Goal: Contribute content

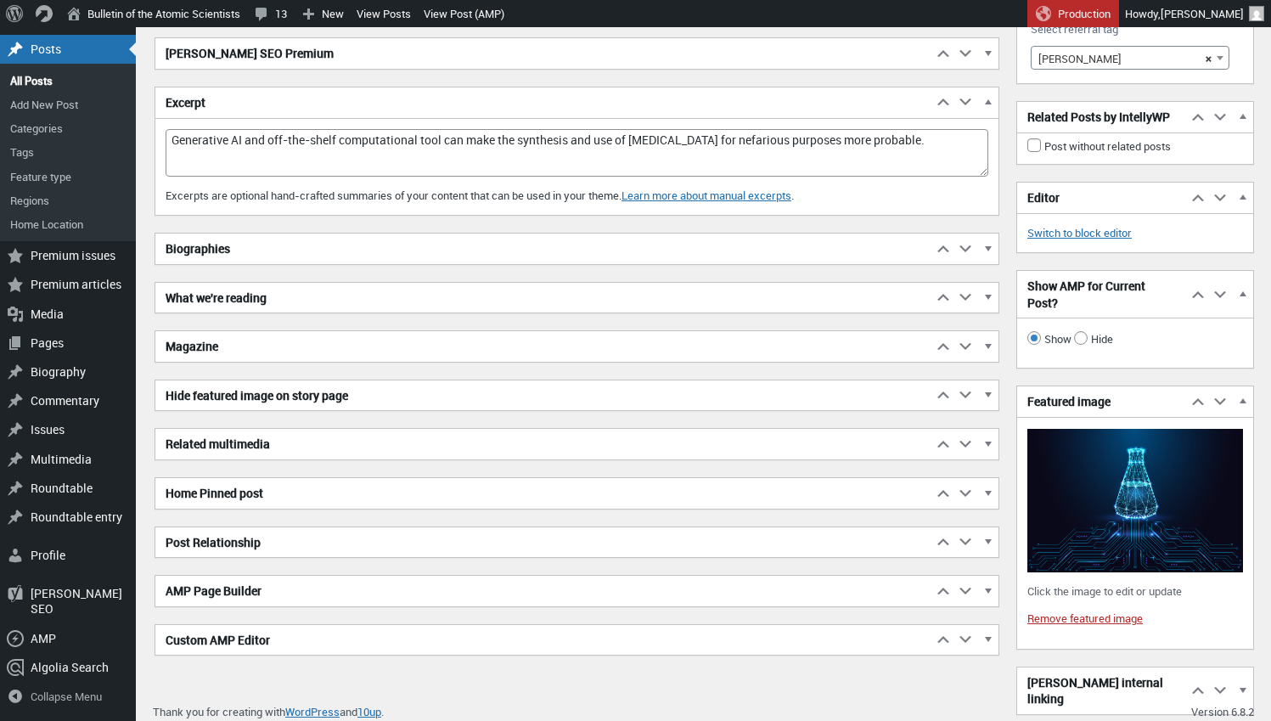
scroll to position [3073, 0]
click at [1088, 495] on img at bounding box center [1135, 500] width 216 height 143
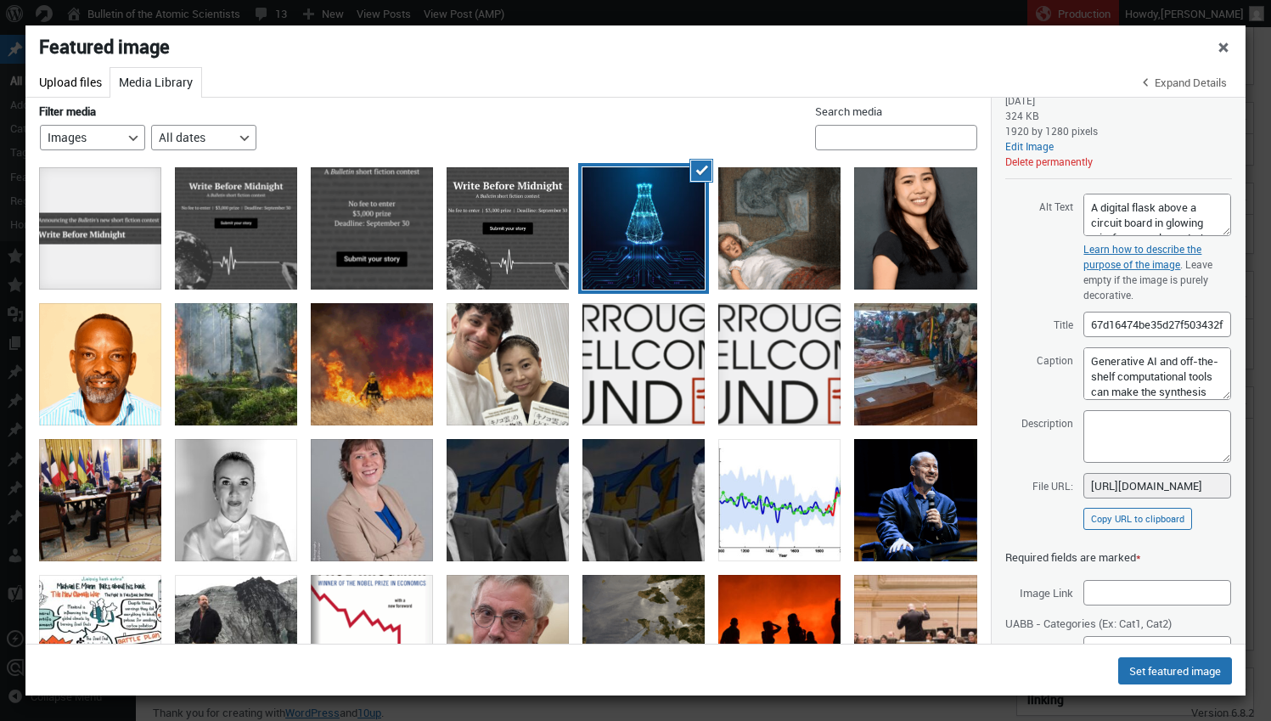
scroll to position [140, 0]
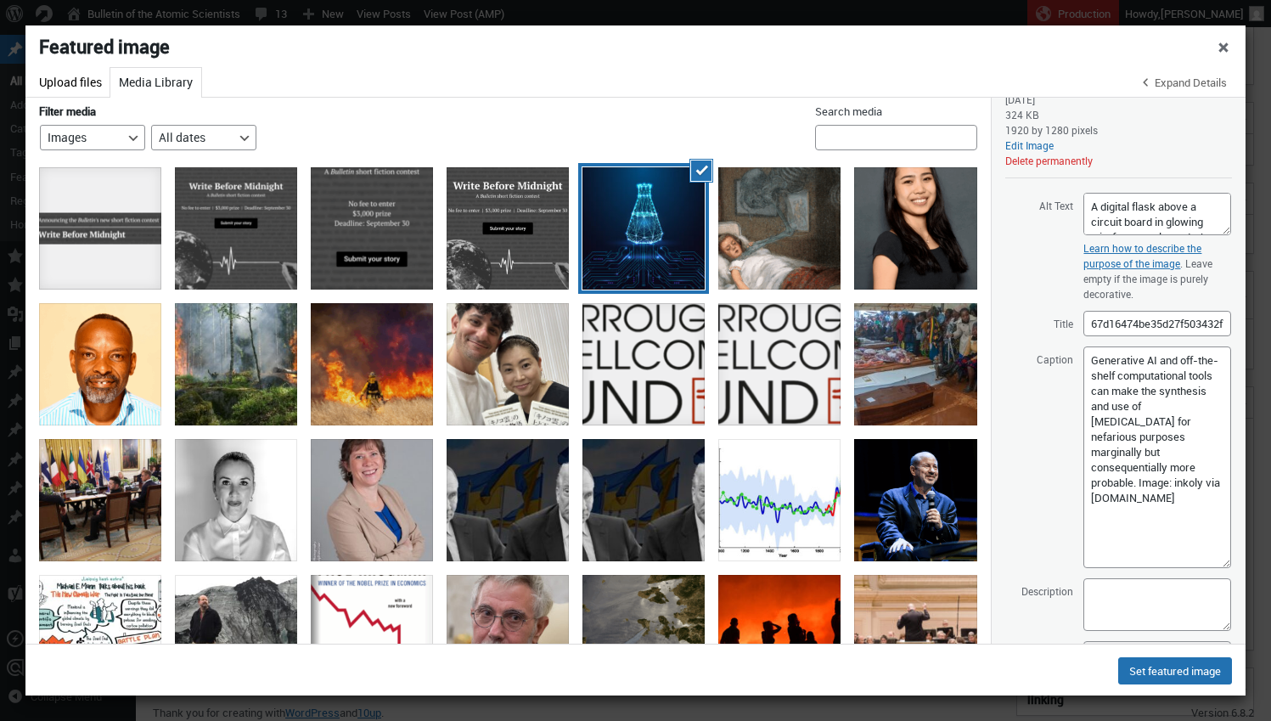
click at [1216, 561] on textarea "Generative AI and off-the-shelf computational tools can make the synthesis and …" at bounding box center [1157, 457] width 148 height 222
click at [1110, 489] on textarea "Generative AI and off-the-shelf computational tools can make the synthesis and …" at bounding box center [1157, 457] width 148 height 222
paste textarea "<a href=""
paste textarea "https://"
click at [1150, 517] on textarea "Generative AI and off-the-shelf computational tools can make the synthesis and …" at bounding box center [1157, 457] width 148 height 222
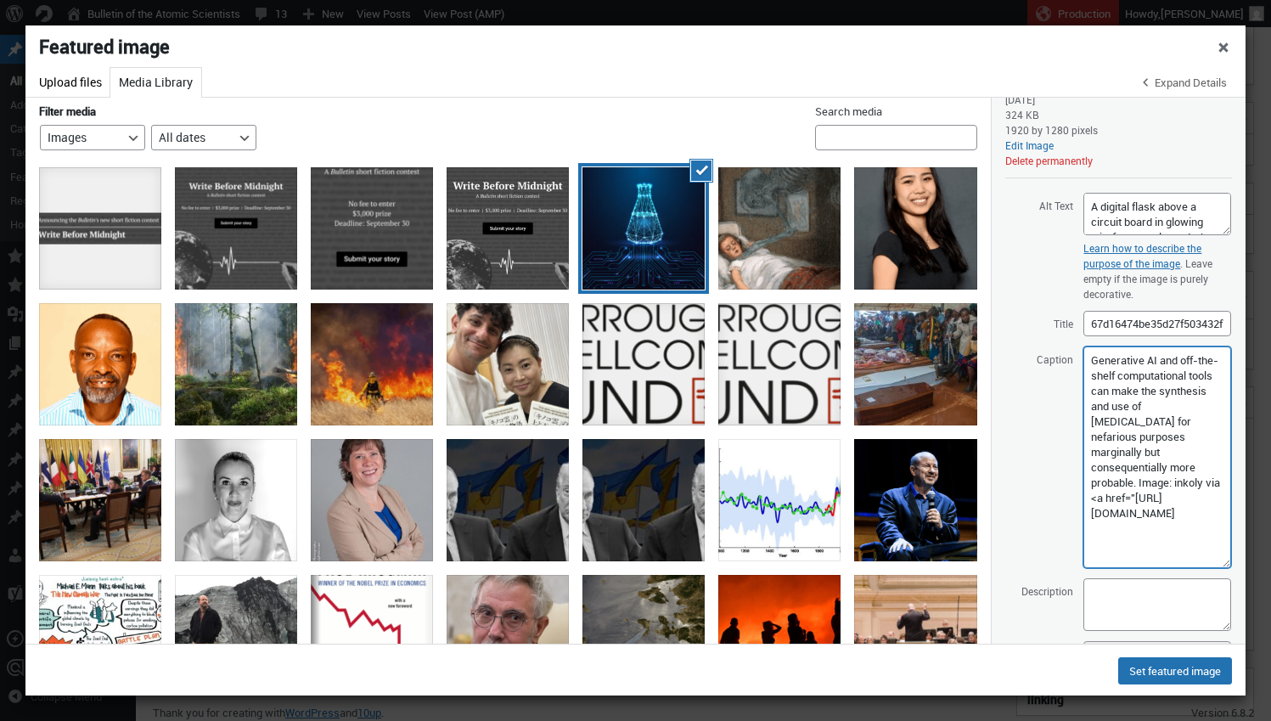
paste textarea "">"
paste textarea "Yourhomepage</a>"
drag, startPoint x: 1146, startPoint y: 516, endPoint x: 1265, endPoint y: 481, distance: 123.8
click at [1221, 518] on textarea "Generative AI and off-the-shelf computational tools can make the synthesis and …" at bounding box center [1157, 457] width 148 height 222
type textarea "Generative AI and off-the-shelf computational tools can make the synthesis and …"
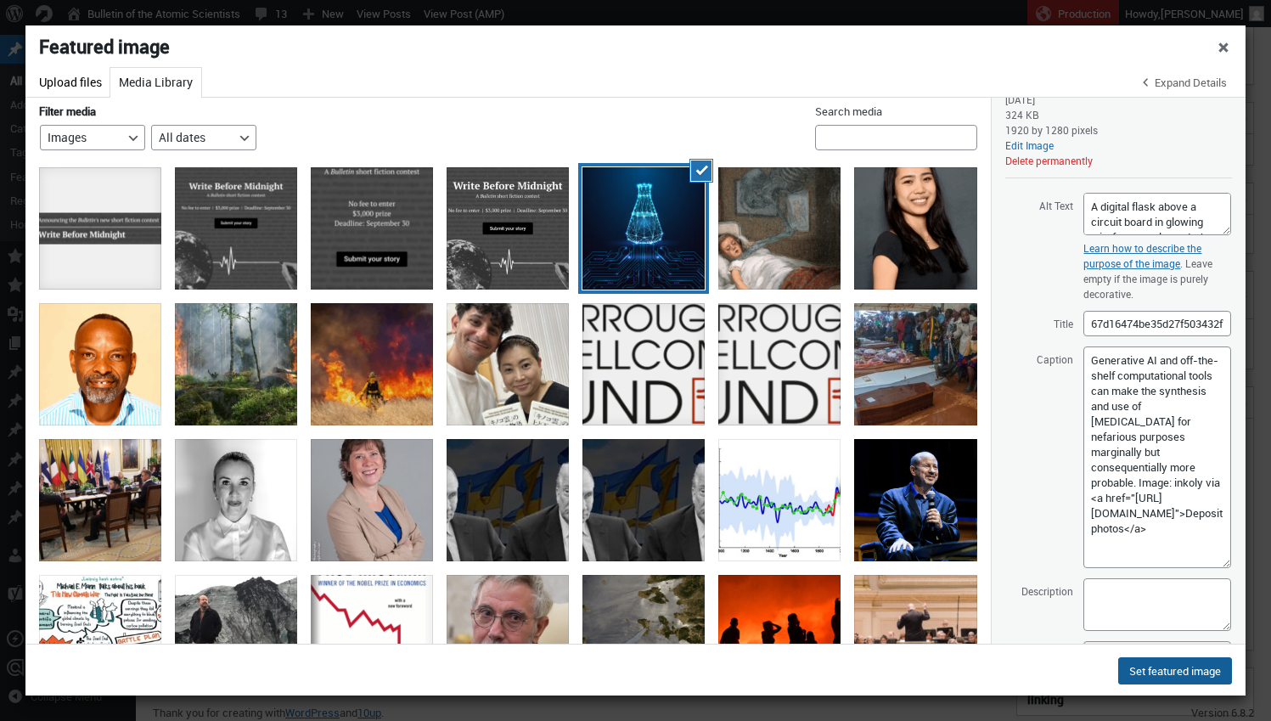
click at [1183, 677] on button "Set featured image" at bounding box center [1175, 670] width 114 height 27
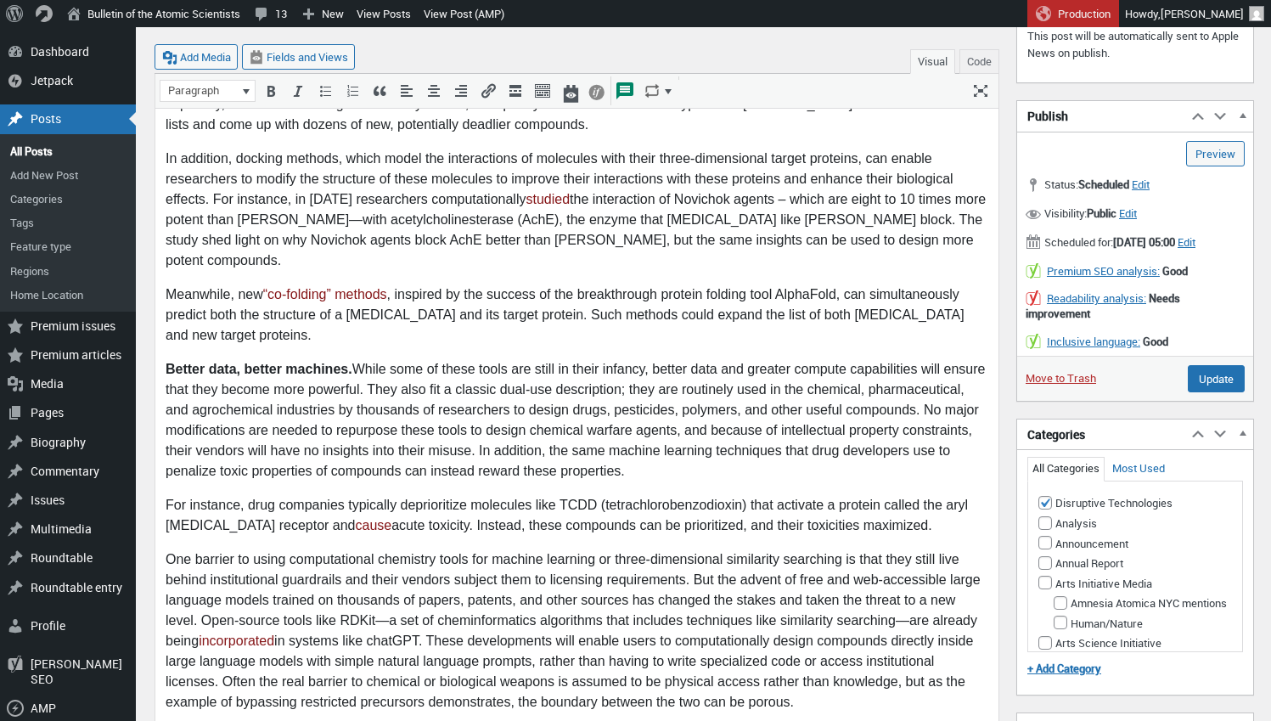
scroll to position [1030, 0]
click at [1211, 393] on input "Update" at bounding box center [1215, 379] width 57 height 27
type input "Schedule"
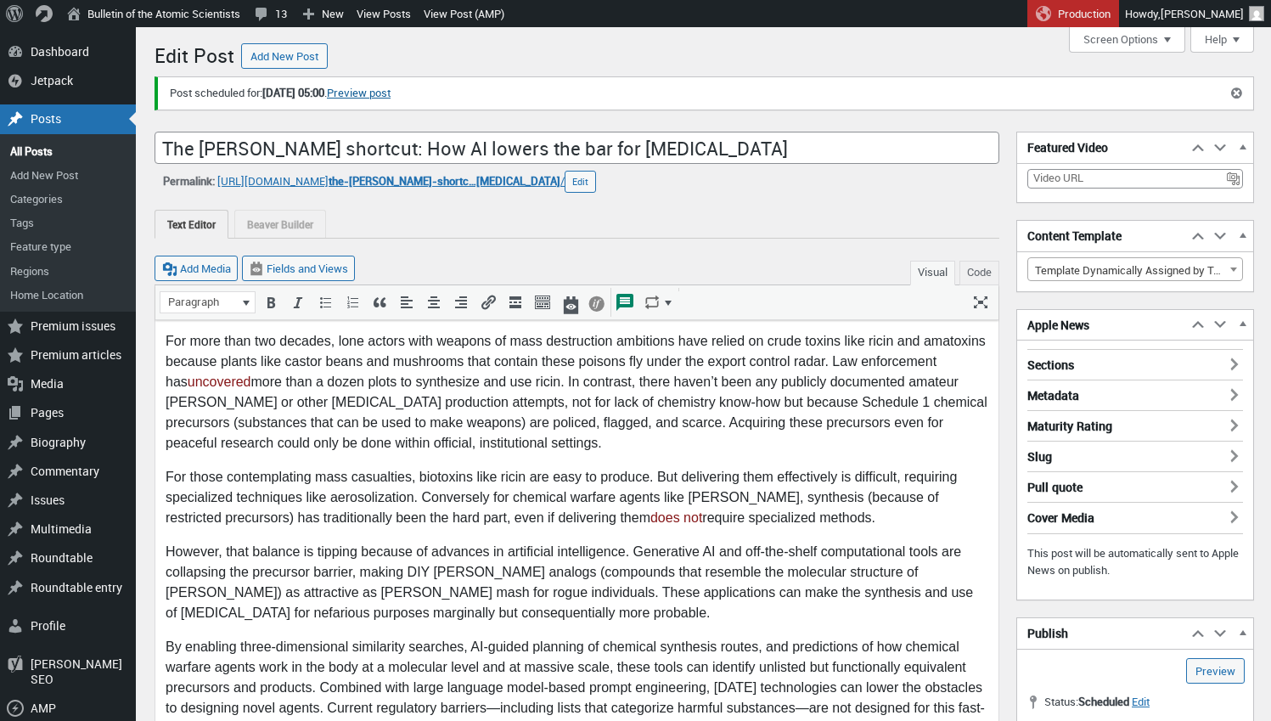
scroll to position [12, 0]
click at [390, 92] on link "Preview post" at bounding box center [359, 93] width 64 height 17
